Goal: Book appointment/travel/reservation

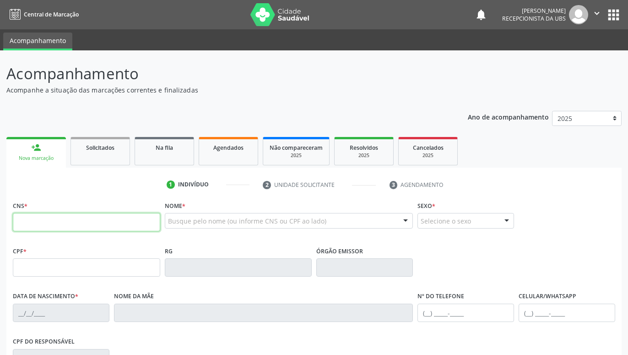
click at [151, 219] on input "text" at bounding box center [86, 222] width 147 height 18
paste input "704 6091 5064 6224"
type input "704 6091 5064 6224"
type input "118.474.044-56"
type input "[DATE]"
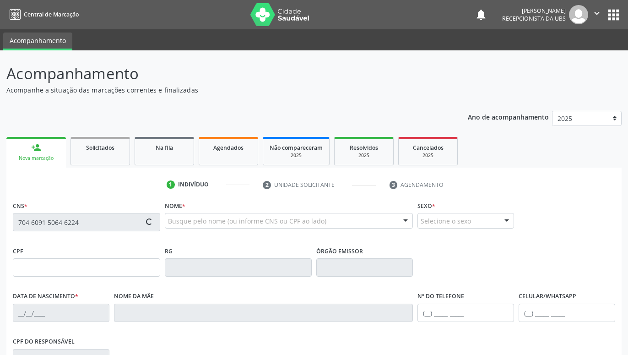
type input "[PERSON_NAME]"
type input "[PHONE_NUMBER]"
type input "1146"
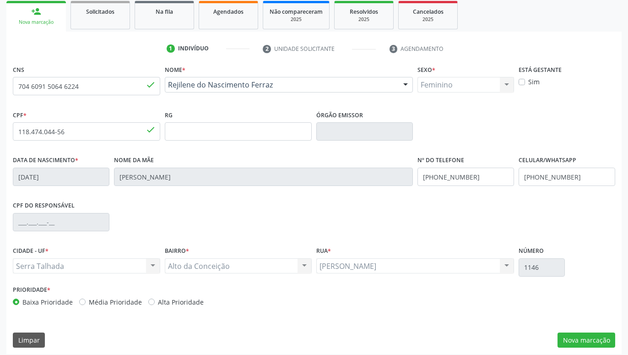
scroll to position [141, 0]
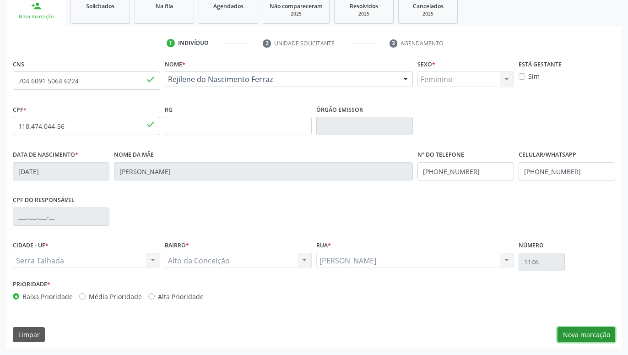
click at [579, 334] on button "Nova marcação" at bounding box center [587, 335] width 58 height 16
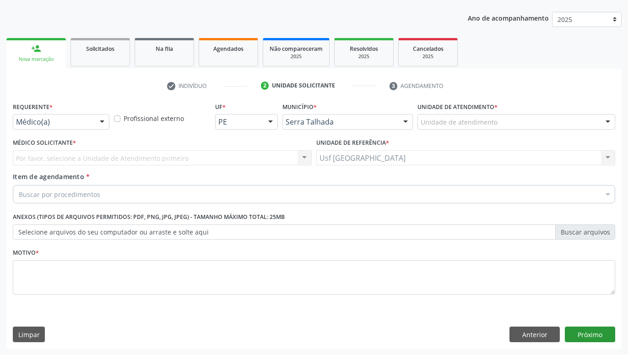
scroll to position [99, 0]
click at [98, 119] on div at bounding box center [102, 122] width 14 height 16
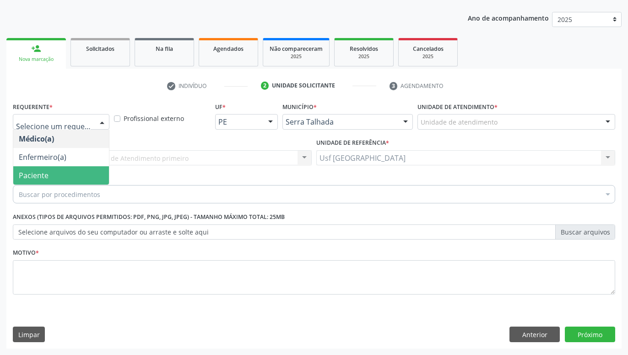
click at [73, 172] on span "Paciente" at bounding box center [61, 175] width 96 height 18
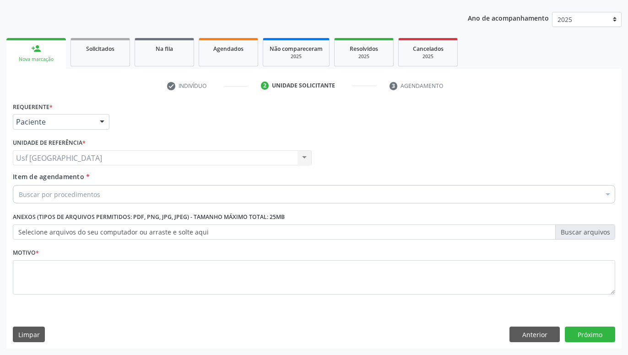
click at [100, 192] on div "Buscar por procedimentos" at bounding box center [314, 194] width 603 height 18
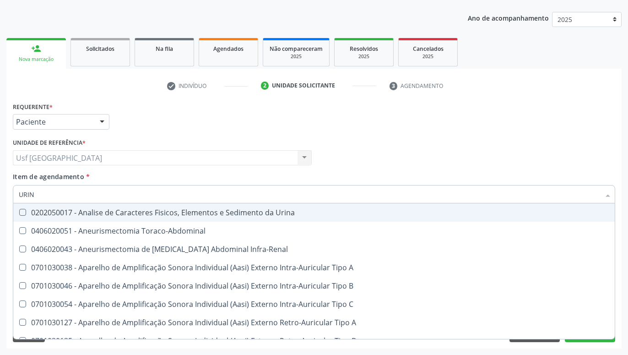
type input "URINA"
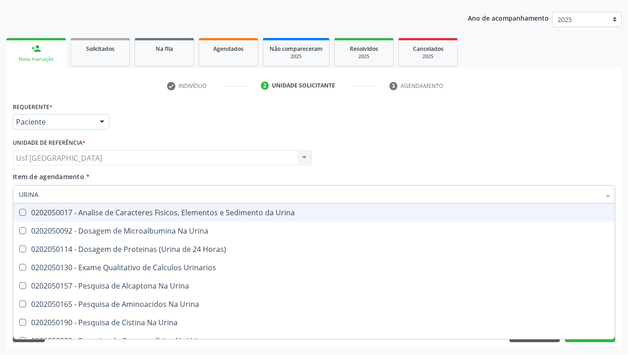
click at [106, 216] on div "0202050017 - Analise de Caracteres Fisicos, Elementos e Sedimento da Urina" at bounding box center [314, 212] width 591 height 7
checkbox Urina "true"
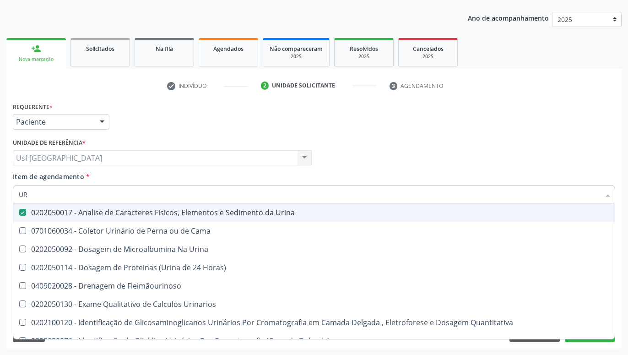
type input "U"
checkbox Urina "false"
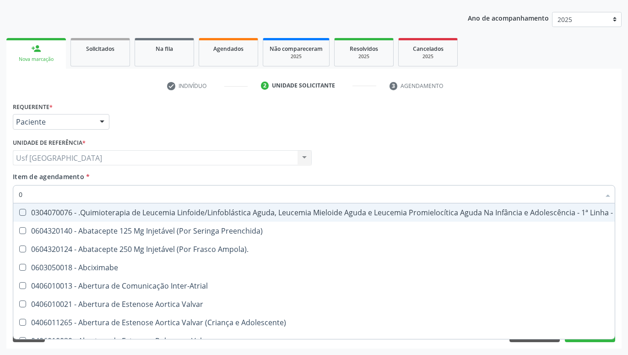
type input "02"
checkbox Coração "true"
checkbox Urina "false"
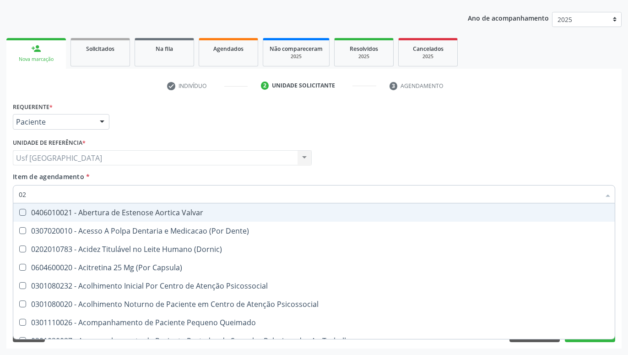
type input "020"
checkbox Terapeutica "true"
checkbox Urina "false"
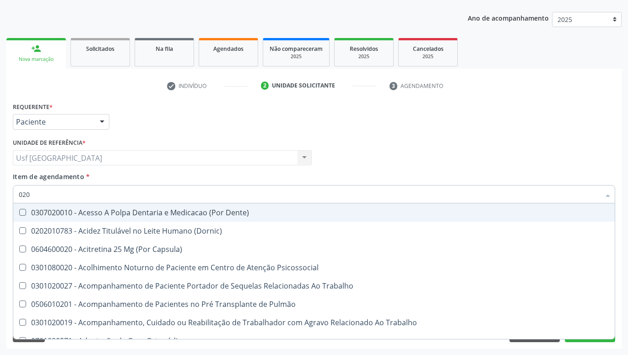
type input "0202"
checkbox Capsula\) "true"
checkbox Urina "false"
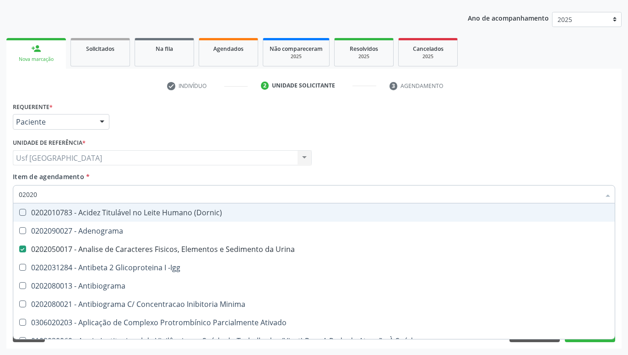
type input "020208"
checkbox Urina "false"
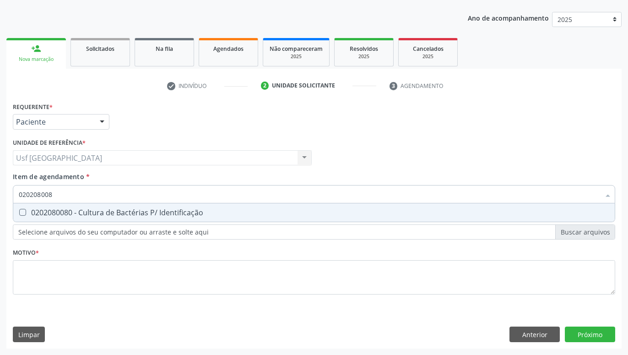
type input "0202080080"
click at [71, 207] on span "0202080080 - Cultura de Bactérias P/ Identificação" at bounding box center [314, 212] width 602 height 18
checkbox Identificação "true"
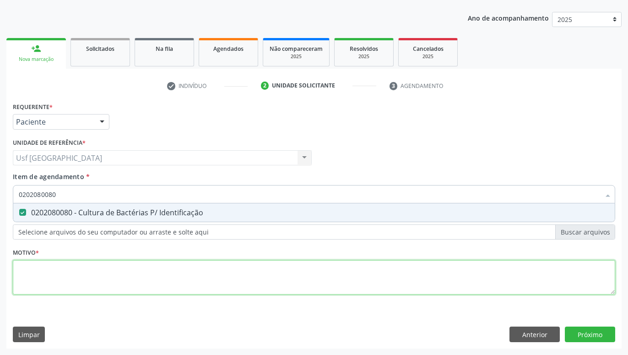
click at [88, 291] on textarea at bounding box center [314, 277] width 603 height 35
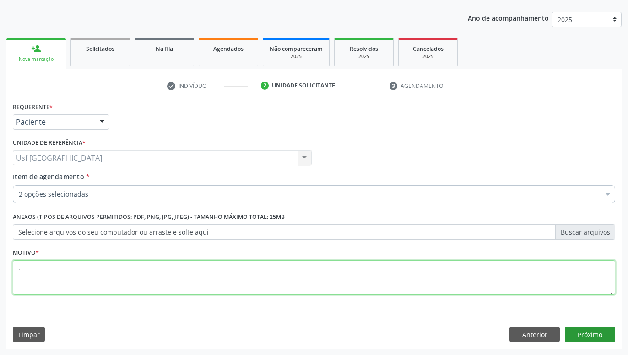
type textarea "."
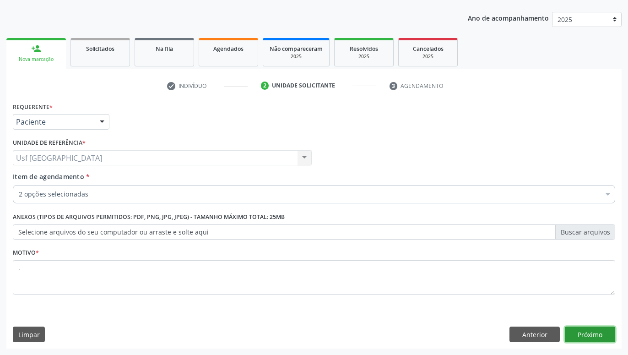
click at [594, 331] on button "Próximo" at bounding box center [590, 334] width 50 height 16
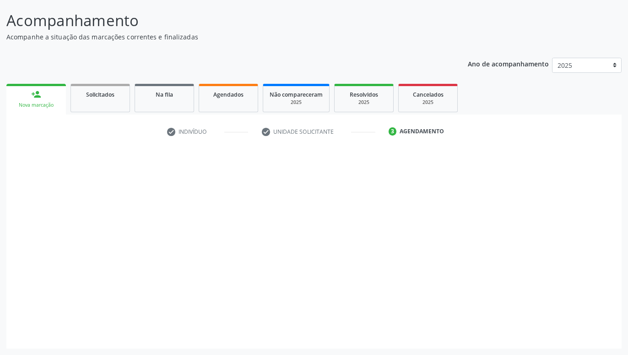
scroll to position [53, 0]
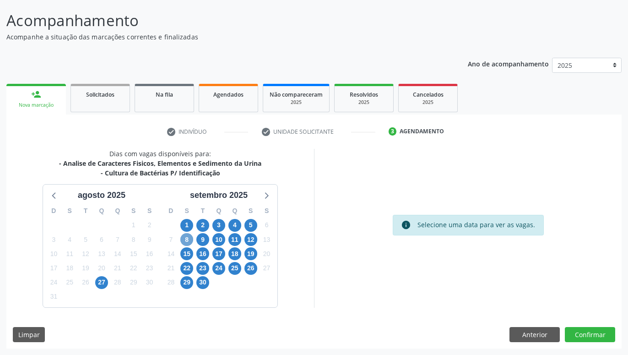
click at [190, 236] on span "8" at bounding box center [186, 239] width 13 height 13
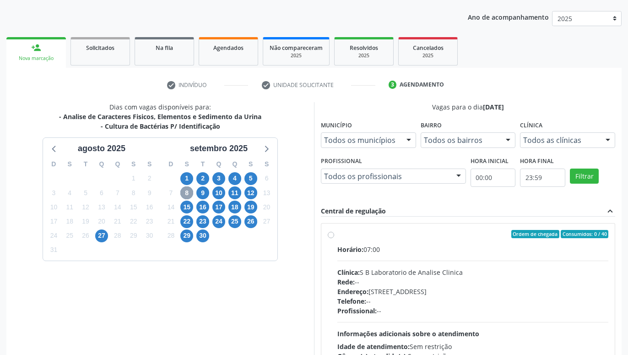
scroll to position [192, 0]
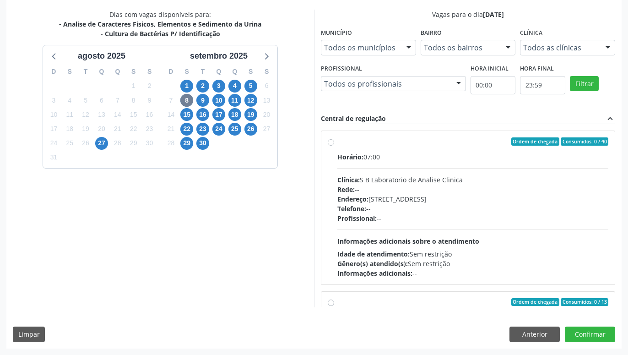
click at [337, 143] on label "Ordem de chegada Consumidos: 0 / 40 Horário: 07:00 Clínica: S B Laboratorio de …" at bounding box center [472, 207] width 271 height 141
click at [330, 143] on input "Ordem de chegada Consumidos: 0 / 40 Horário: 07:00 Clínica: S B Laboratorio de …" at bounding box center [331, 141] width 6 height 8
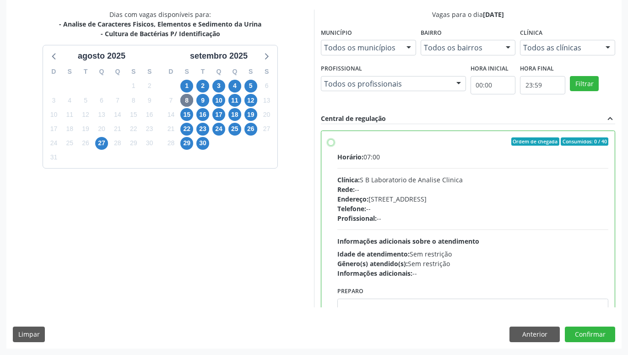
radio input "true"
click at [579, 335] on button "Confirmar" at bounding box center [590, 334] width 50 height 16
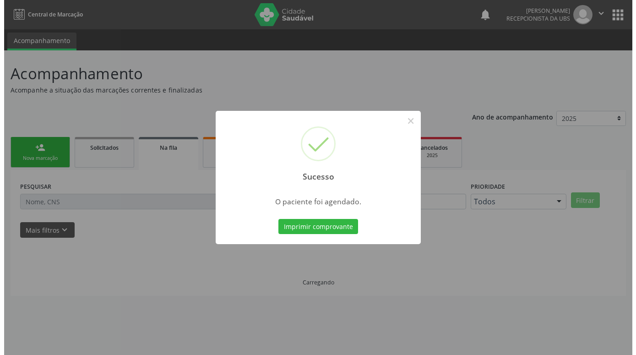
scroll to position [0, 0]
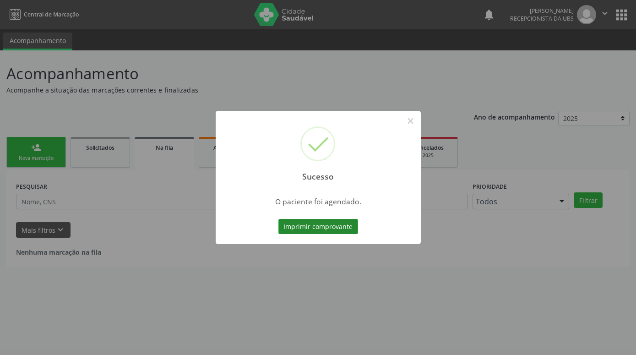
click at [346, 225] on button "Imprimir comprovante" at bounding box center [318, 227] width 80 height 16
